Goal: Navigation & Orientation: Find specific page/section

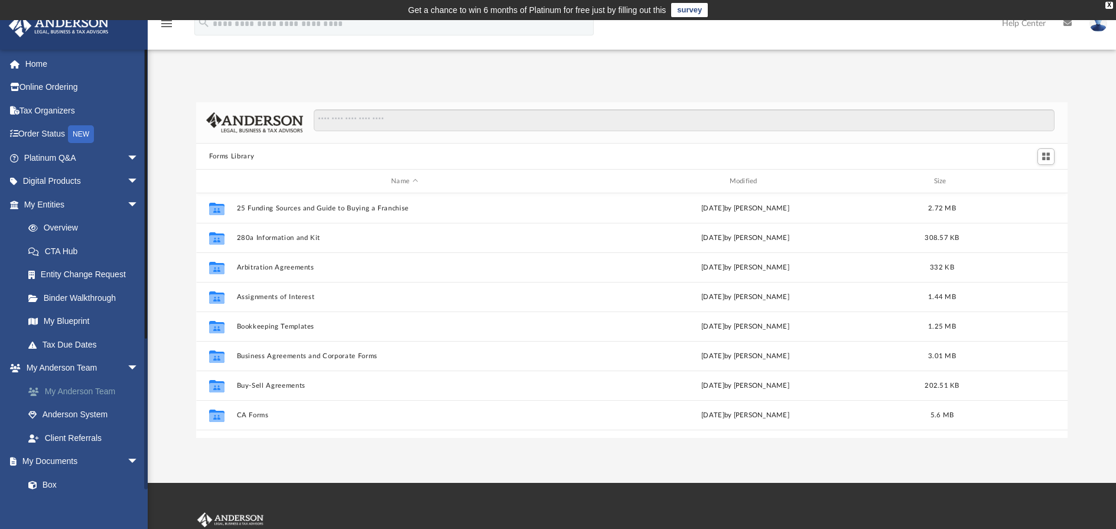
scroll to position [260, 862]
click at [102, 392] on link "My Anderson Team" at bounding box center [87, 391] width 140 height 24
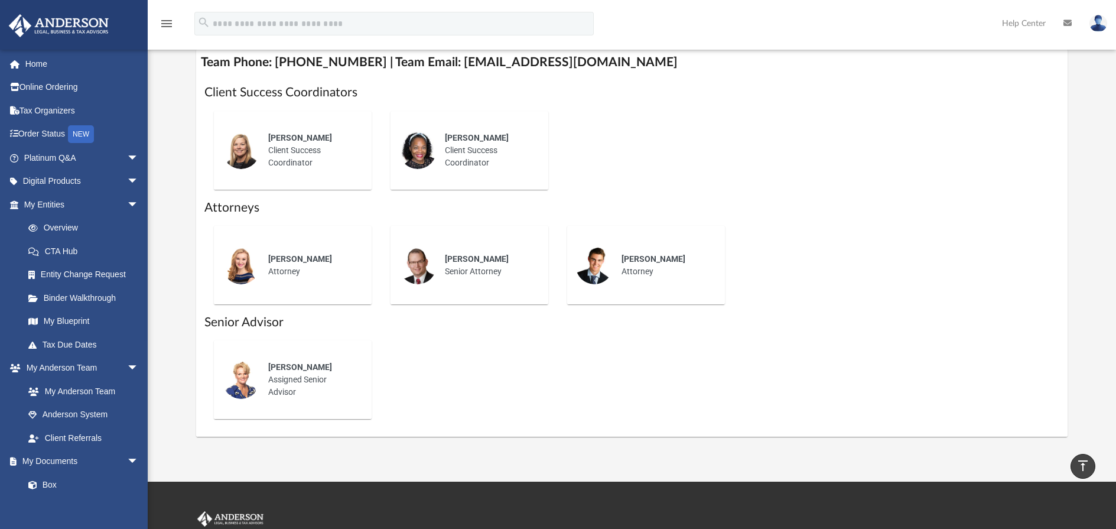
scroll to position [475, 0]
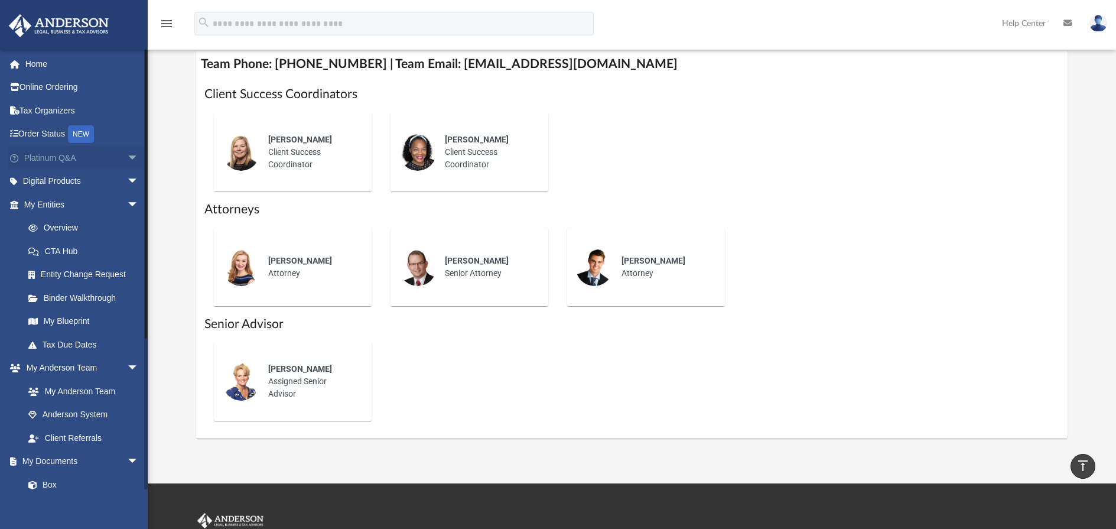
click at [86, 159] on link "Platinum Q&A arrow_drop_down" at bounding box center [82, 158] width 148 height 24
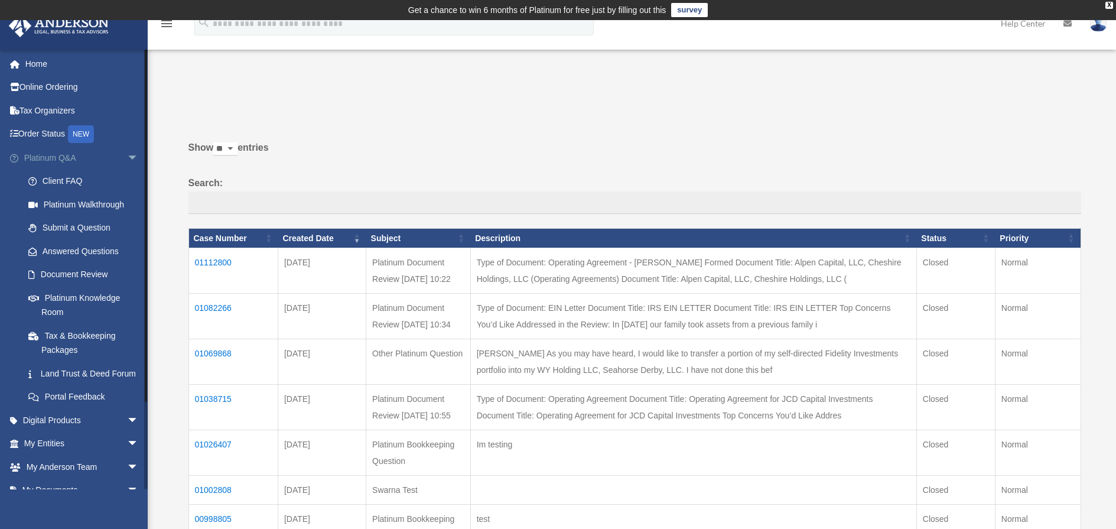
click at [127, 158] on span "arrow_drop_down" at bounding box center [139, 158] width 24 height 24
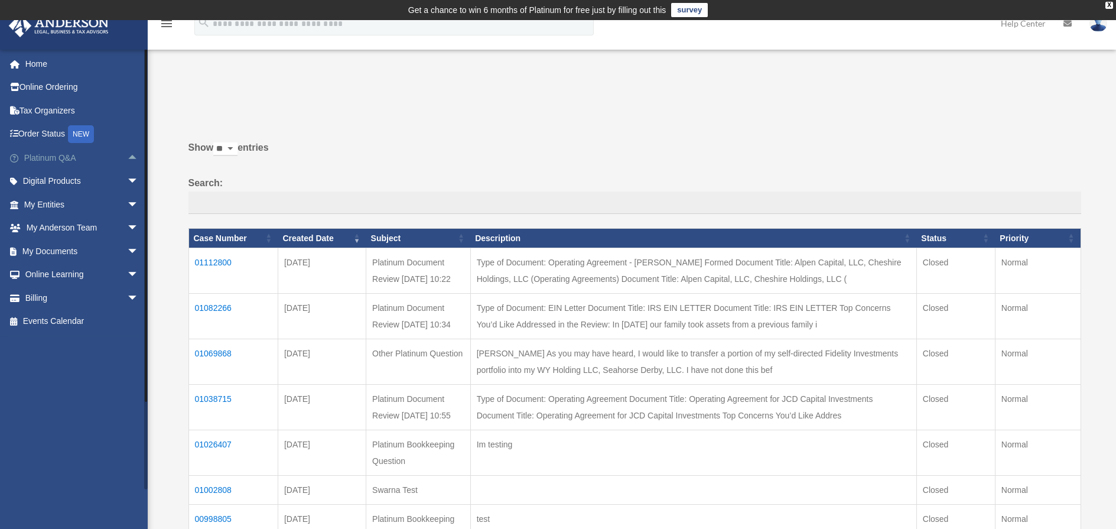
click at [105, 159] on link "Platinum Q&A arrow_drop_up" at bounding box center [82, 158] width 148 height 24
click at [127, 161] on span "arrow_drop_up" at bounding box center [139, 158] width 24 height 24
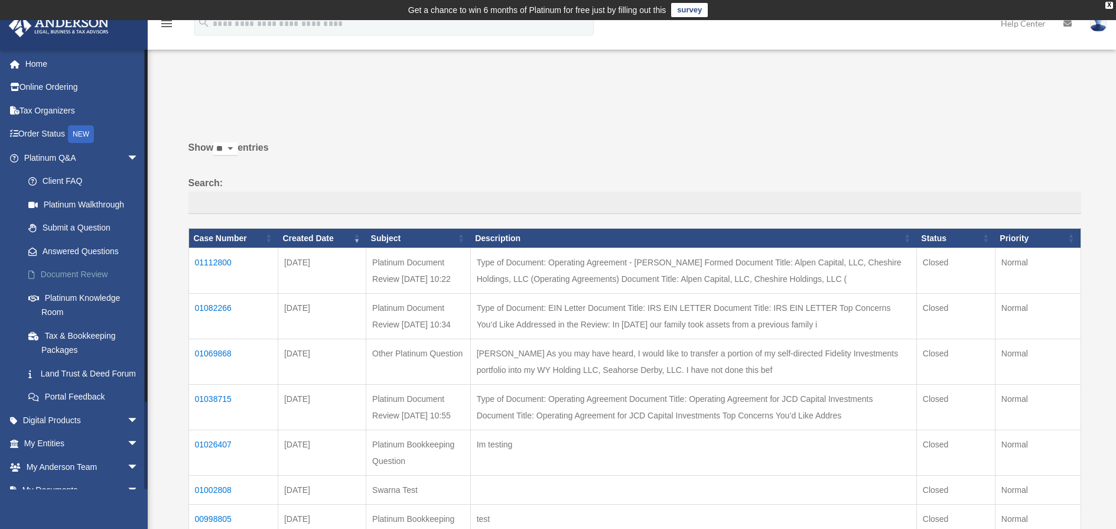
click at [89, 278] on link "Document Review" at bounding box center [87, 275] width 140 height 24
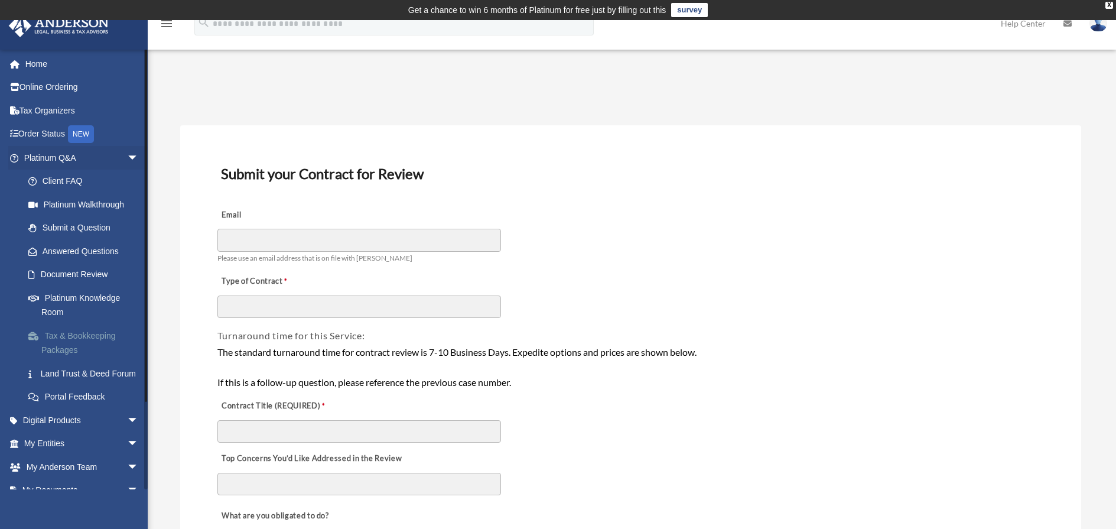
click at [71, 350] on link "Tax & Bookkeeping Packages" at bounding box center [87, 343] width 140 height 38
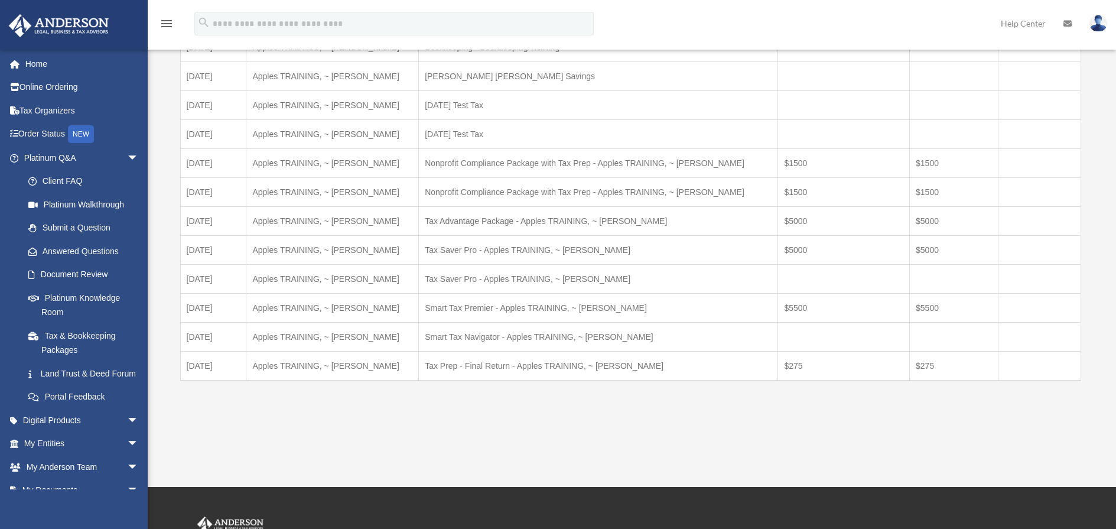
scroll to position [165, 0]
